Goal: Information Seeking & Learning: Learn about a topic

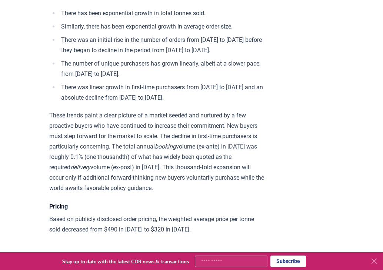
scroll to position [2855, 0]
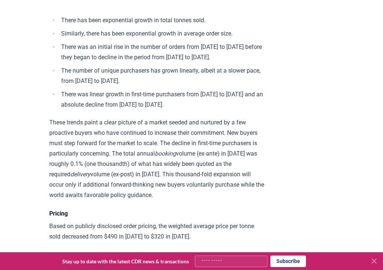
click at [94, 117] on p "These trends paint a clear picture of a market seeded and nurtured by a few pro…" at bounding box center [157, 158] width 217 height 83
click at [133, 117] on p "These trends paint a clear picture of a market seeded and nurtured by a few pro…" at bounding box center [157, 158] width 217 height 83
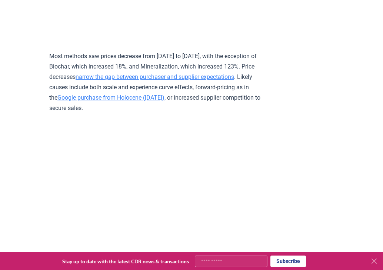
scroll to position [3224, 0]
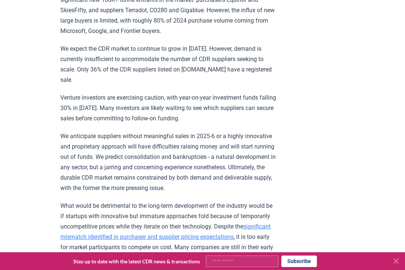
scroll to position [2185, 0]
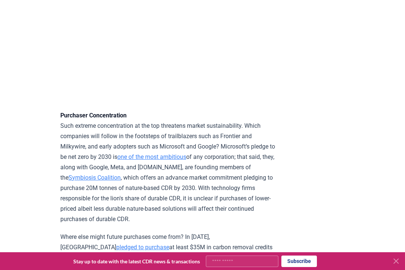
click at [134, 232] on p "Where else might future purchases come from? In [DATE], Meta pledged to purchas…" at bounding box center [168, 258] width 217 height 52
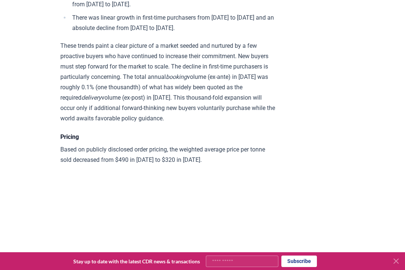
scroll to position [2914, 0]
